Goal: Task Accomplishment & Management: Manage account settings

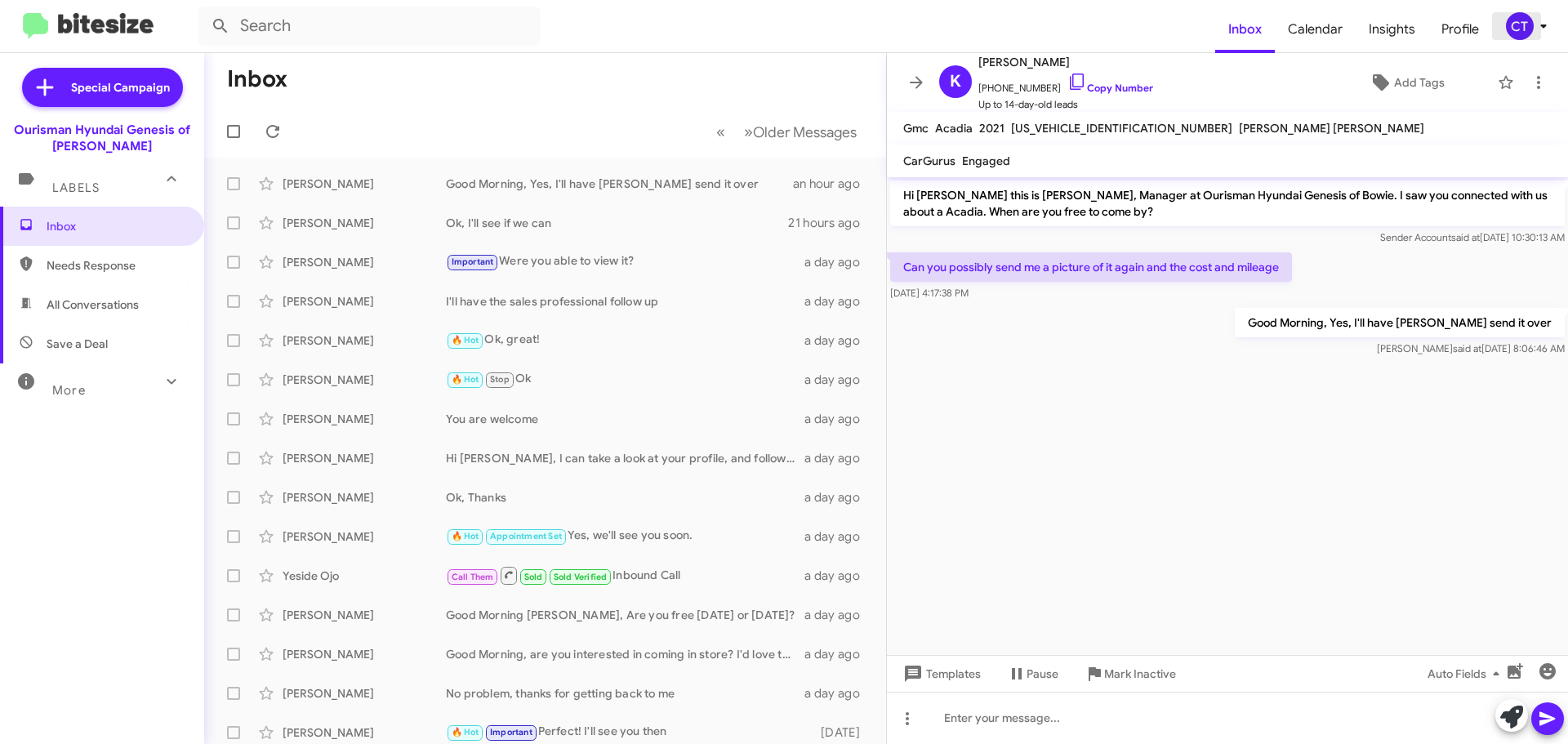
click at [1534, 20] on icon at bounding box center [1543, 26] width 20 height 20
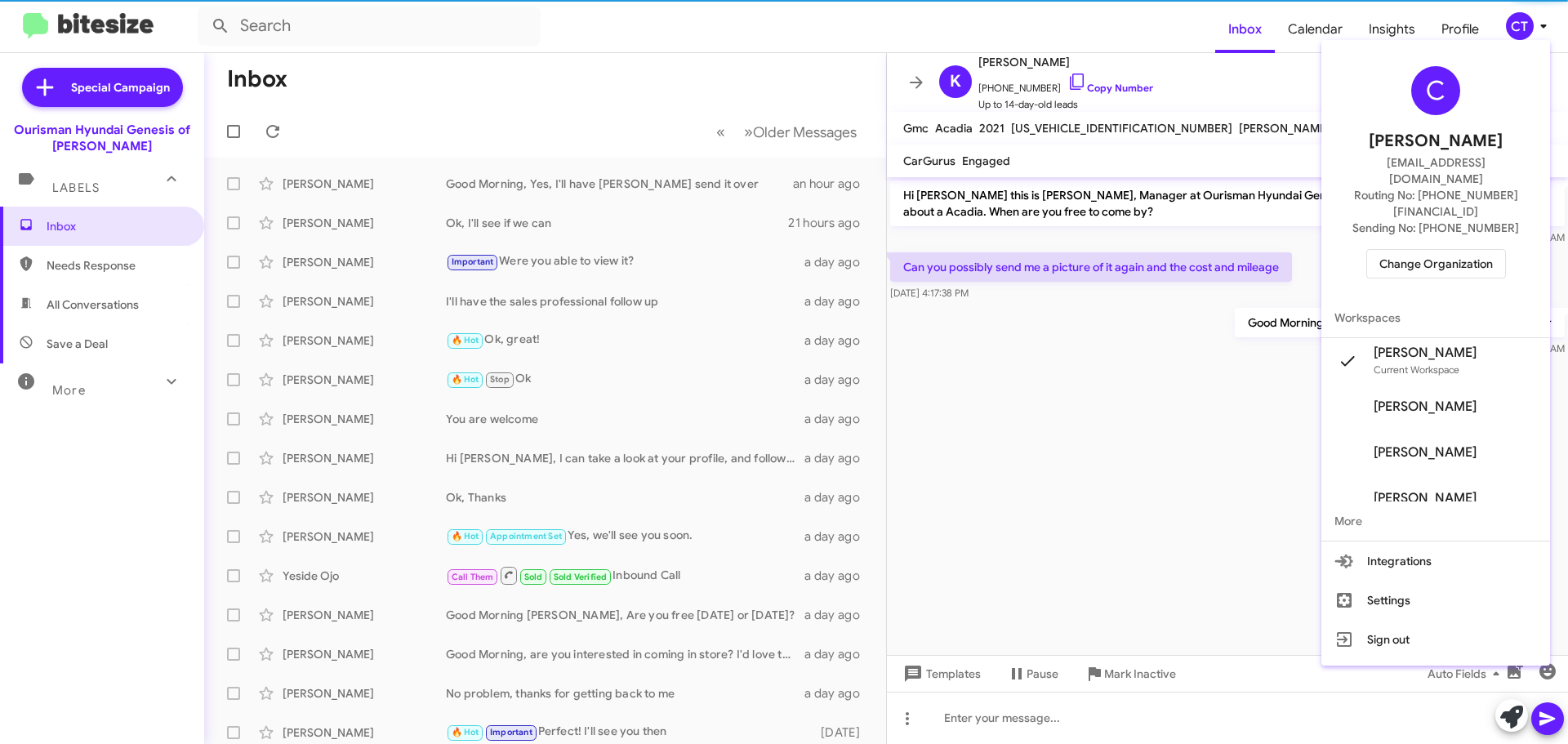
click at [1456, 250] on span "Change Organization" at bounding box center [1437, 263] width 113 height 27
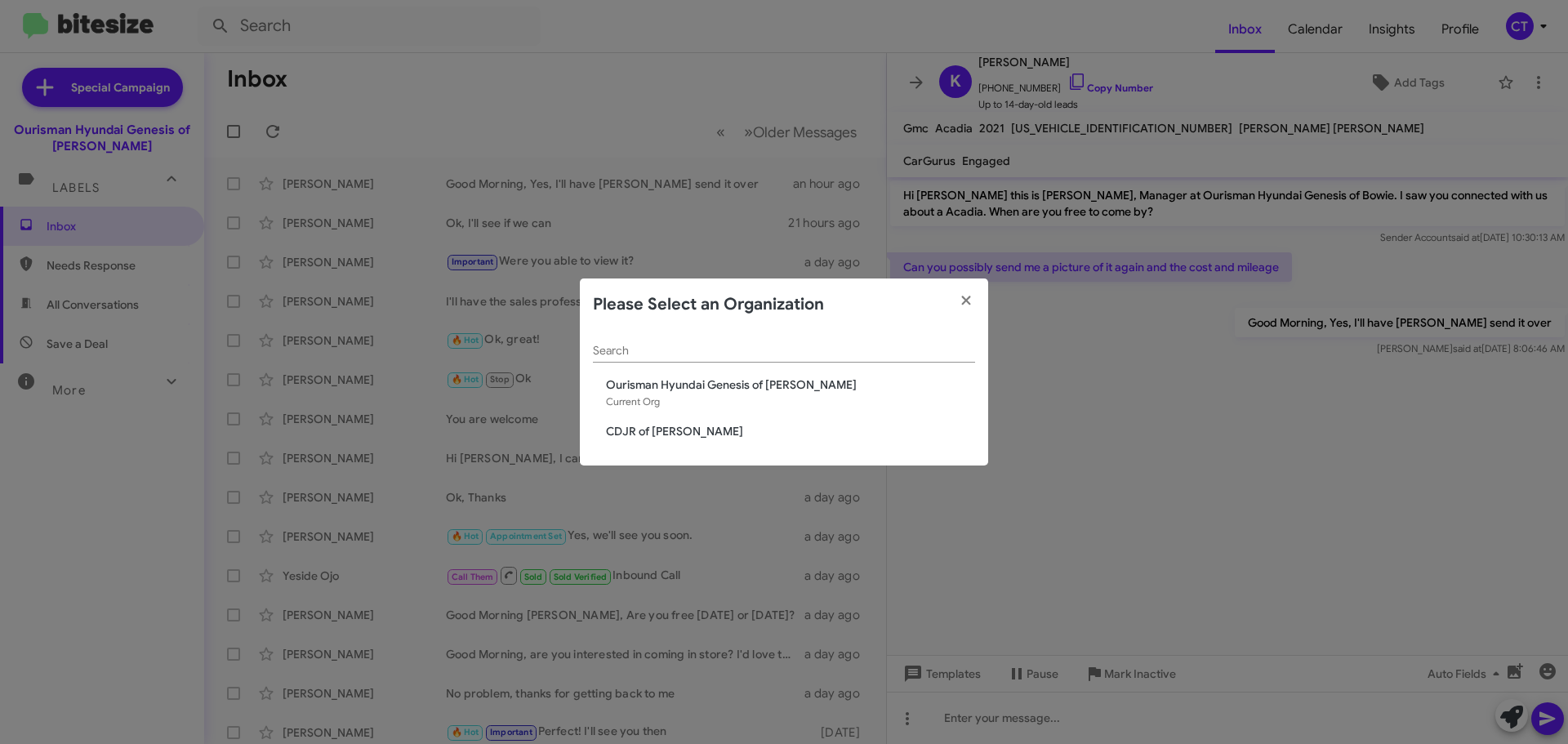
click at [650, 437] on span "CDJR of Bowie" at bounding box center [791, 430] width 369 height 16
